Goal: Information Seeking & Learning: Learn about a topic

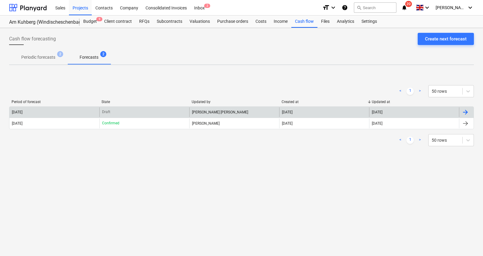
click at [112, 110] on div "Draft" at bounding box center [144, 112] width 90 height 10
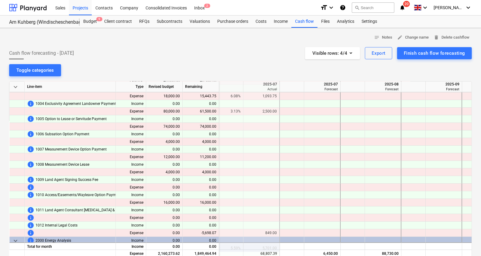
scroll to position [0, 912]
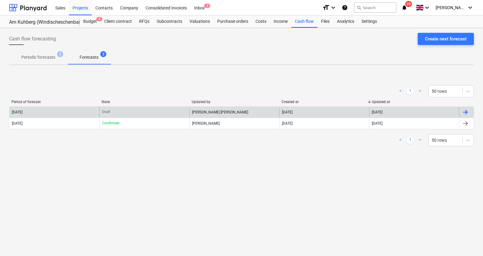
click at [92, 111] on div "[DATE]" at bounding box center [54, 112] width 90 height 10
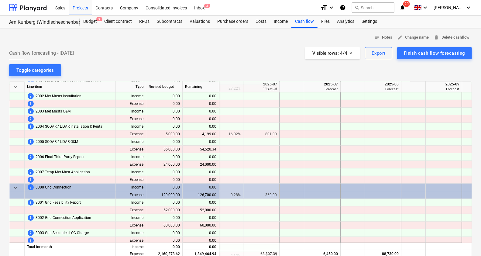
scroll to position [228, 912]
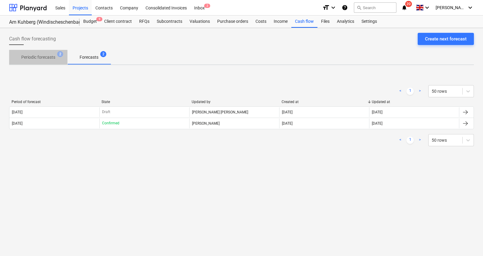
click at [46, 58] on p "Periodic forecasts" at bounding box center [38, 57] width 34 height 6
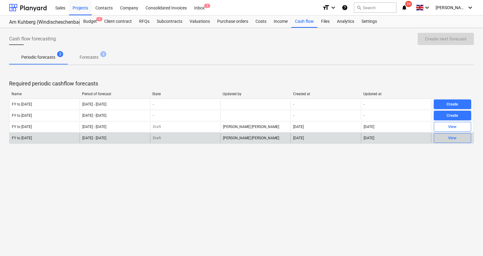
click at [447, 137] on span "View" at bounding box center [453, 138] width 32 height 7
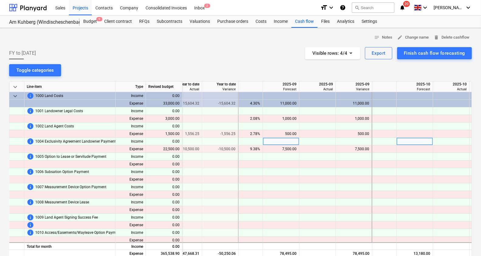
click at [13, 142] on div at bounding box center [16, 142] width 15 height 8
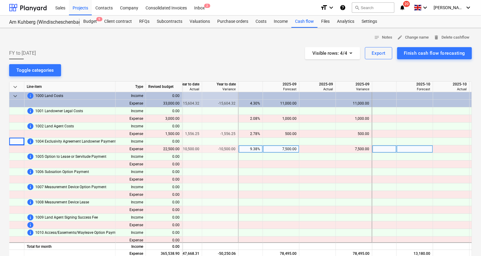
click at [59, 149] on div at bounding box center [70, 149] width 91 height 8
click at [296, 146] on div "7,500.00" at bounding box center [281, 149] width 31 height 8
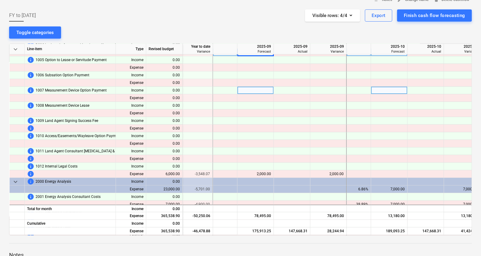
scroll to position [76, 748]
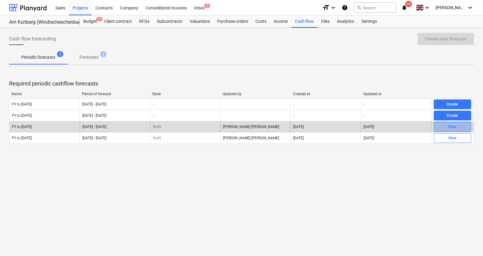
click at [456, 126] on div "View" at bounding box center [453, 126] width 9 height 7
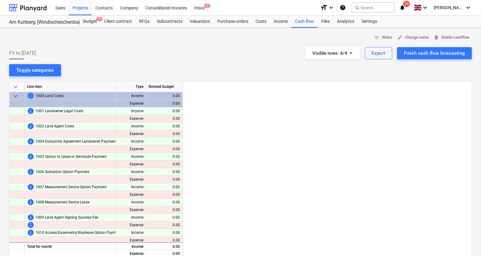
scroll to position [0, 1318]
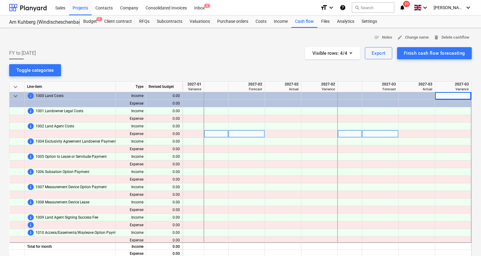
drag, startPoint x: 411, startPoint y: 135, endPoint x: 411, endPoint y: 132, distance: 3.1
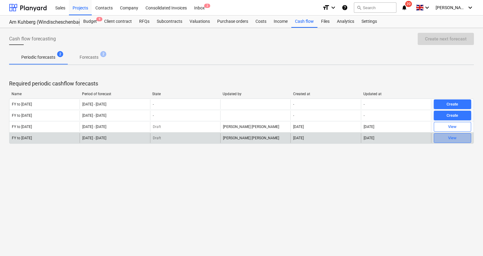
click at [453, 137] on div "View" at bounding box center [453, 138] width 9 height 7
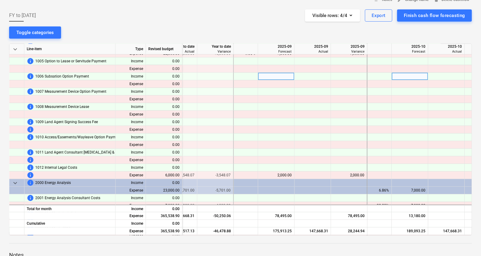
scroll to position [76, 727]
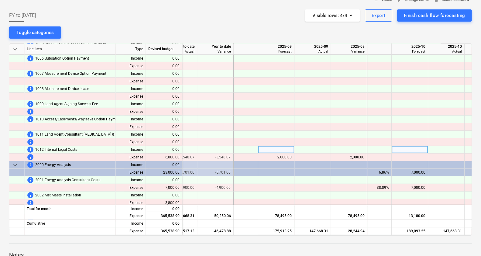
click at [93, 148] on div "info 1012 Internal Legal Costs" at bounding box center [70, 150] width 86 height 8
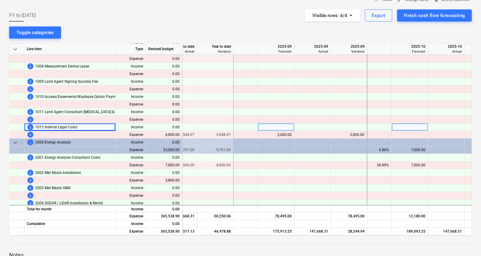
scroll to position [114, 727]
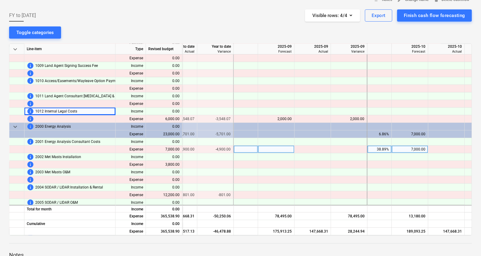
click at [216, 149] on div "-4,900.00" at bounding box center [215, 150] width 31 height 8
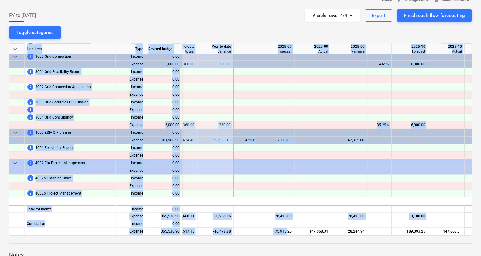
drag, startPoint x: 283, startPoint y: 233, endPoint x: 275, endPoint y: 234, distance: 7.3
click at [275, 234] on div "keyboard_arrow_down Line-item Type Revised budget Year to date Forecast Year to…" at bounding box center [240, 139] width 463 height 192
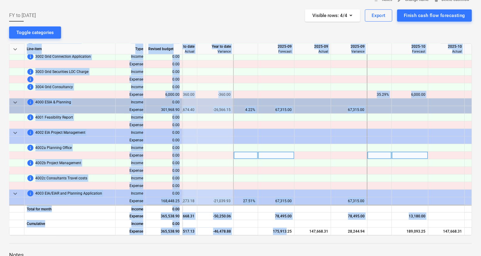
drag, startPoint x: 275, startPoint y: 234, endPoint x: 286, endPoint y: 152, distance: 81.8
click at [286, 152] on div at bounding box center [276, 156] width 36 height 8
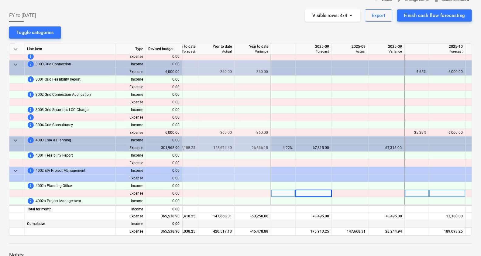
scroll to position [298, 688]
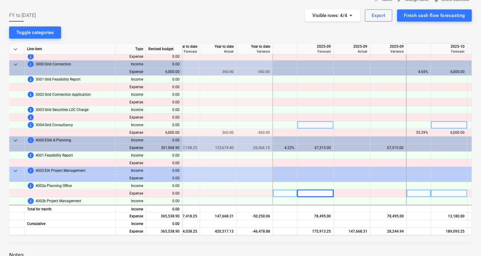
click at [69, 124] on span "3004 Grid Consultancy" at bounding box center [55, 125] width 38 height 8
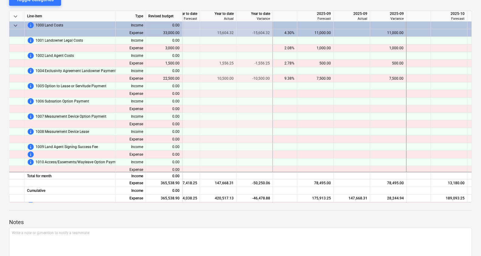
scroll to position [0, 0]
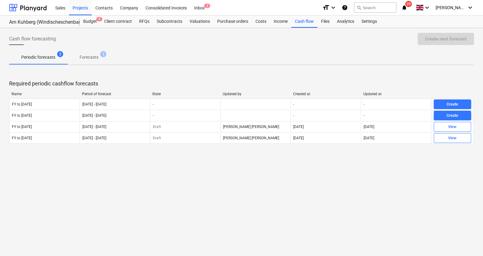
click at [95, 56] on p "Forecasts" at bounding box center [89, 57] width 19 height 6
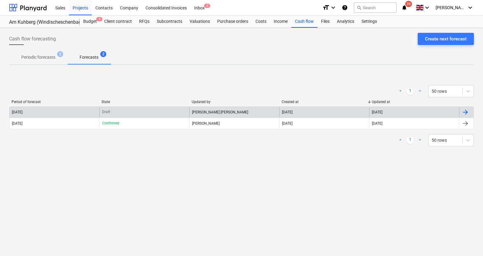
click at [113, 112] on div "Draft" at bounding box center [144, 112] width 90 height 10
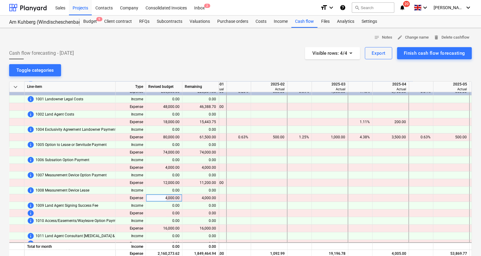
scroll to position [0, 600]
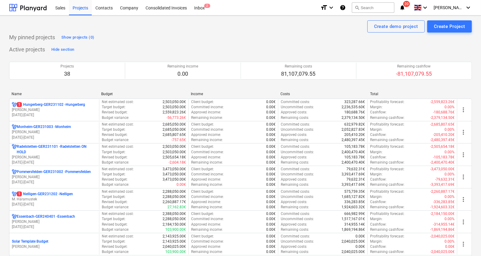
click at [18, 94] on div "Name" at bounding box center [54, 94] width 85 height 4
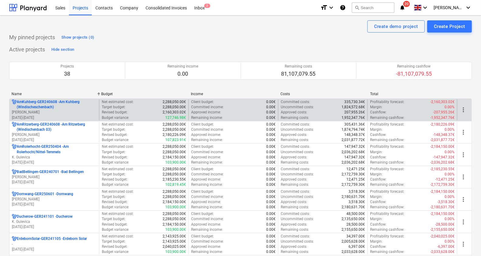
click at [27, 114] on p "[PERSON_NAME]" at bounding box center [54, 112] width 85 height 5
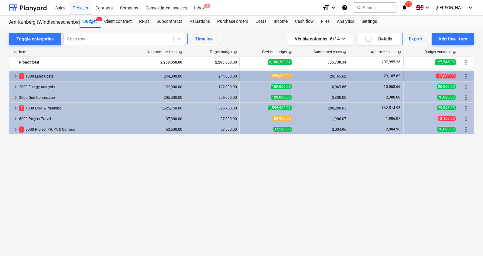
click at [16, 76] on span "keyboard_arrow_right" at bounding box center [15, 76] width 7 height 7
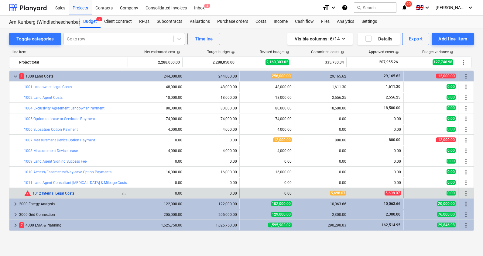
click at [43, 192] on link "1012 Internal Legal Costs" at bounding box center [54, 193] width 42 height 4
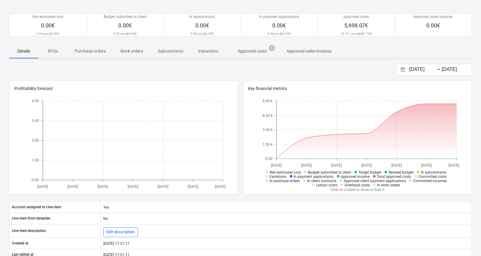
scroll to position [38, 0]
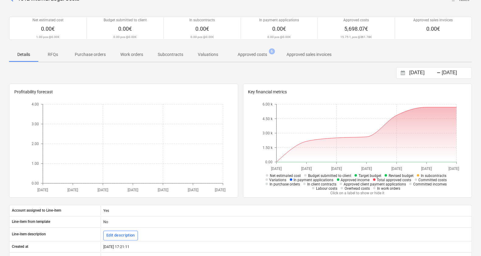
click at [247, 54] on p "Approved costs" at bounding box center [252, 54] width 29 height 6
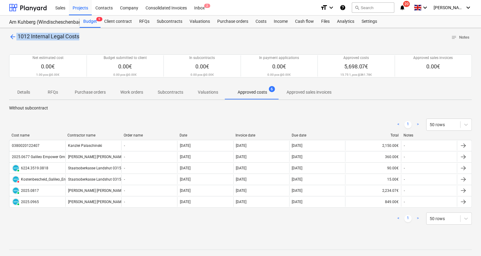
drag, startPoint x: 17, startPoint y: 35, endPoint x: 80, endPoint y: 40, distance: 63.8
click at [80, 40] on div "arrow_back 1012 Internal Legal Costs notes Notes" at bounding box center [240, 37] width 463 height 9
drag, startPoint x: 80, startPoint y: 40, endPoint x: 74, endPoint y: 38, distance: 6.3
click at [12, 35] on span "arrow_back" at bounding box center [12, 36] width 7 height 7
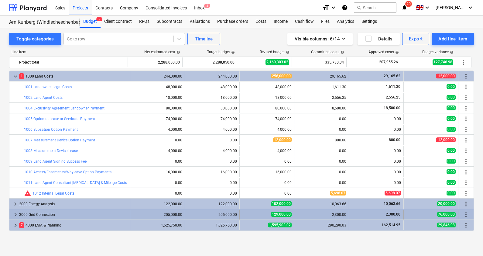
click at [12, 216] on span "keyboard_arrow_right" at bounding box center [15, 214] width 7 height 7
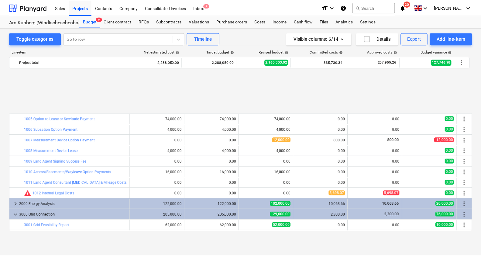
scroll to position [63, 0]
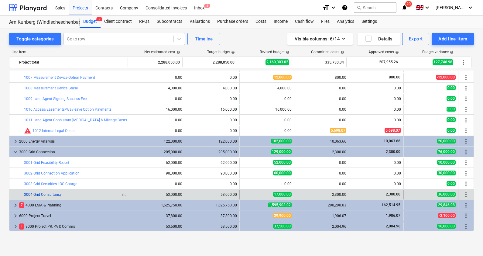
click at [33, 193] on link "3004 Grid Consultancy" at bounding box center [43, 194] width 38 height 4
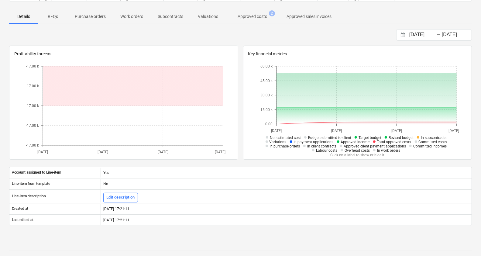
scroll to position [38, 0]
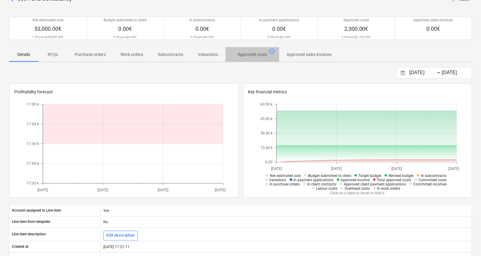
click at [264, 53] on p "Approved costs" at bounding box center [252, 54] width 29 height 6
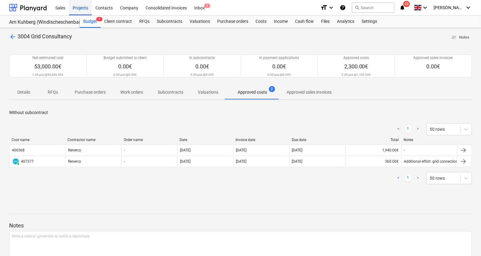
click at [75, 8] on div "Projects" at bounding box center [80, 8] width 23 height 16
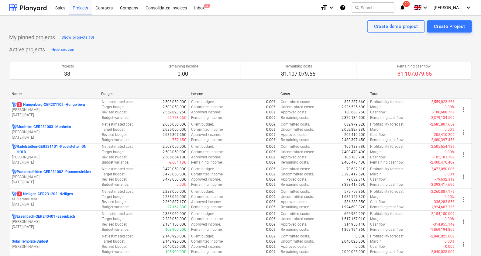
click at [20, 94] on div "Name" at bounding box center [54, 94] width 85 height 4
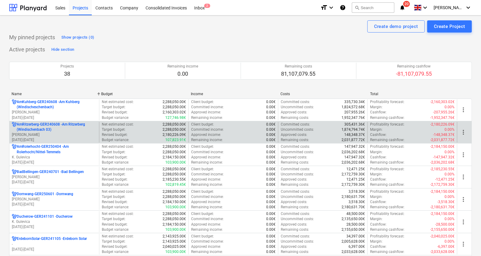
click at [40, 123] on p "AmRitzerberg-GER240608 - Am Ritzerberg (Windischenbach 03)" at bounding box center [57, 127] width 80 height 10
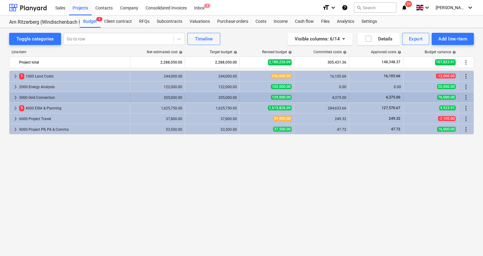
click at [17, 97] on span "keyboard_arrow_right" at bounding box center [15, 97] width 7 height 7
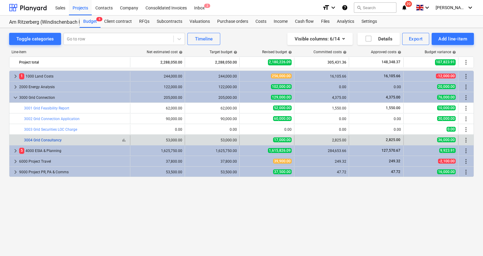
click at [47, 140] on link "3004 Grid Consultancy" at bounding box center [43, 140] width 38 height 4
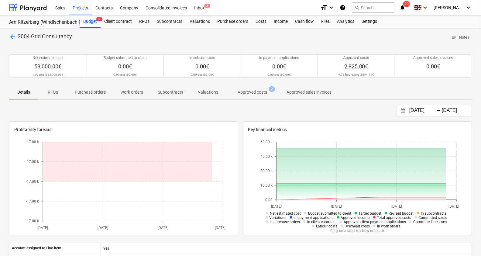
click at [241, 92] on p "Approved costs" at bounding box center [252, 92] width 29 height 6
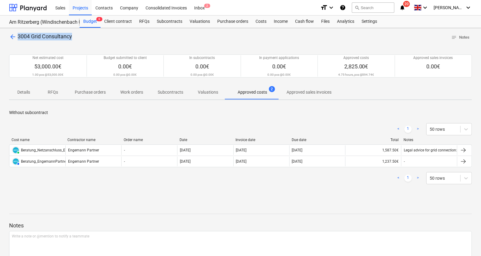
drag, startPoint x: 76, startPoint y: 38, endPoint x: 19, endPoint y: 36, distance: 57.2
click at [19, 36] on div "arrow_back 3004 Grid Consultancy notes Notes" at bounding box center [240, 37] width 463 height 9
click at [177, 49] on div "Net estimated cost 53,000.00€ 1.00 pcs @ 53,000.00€ Budget submitted to client …" at bounding box center [240, 66] width 463 height 38
click at [168, 171] on div "< 1 > 50 rows" at bounding box center [240, 178] width 463 height 17
